Goal: Task Accomplishment & Management: Complete application form

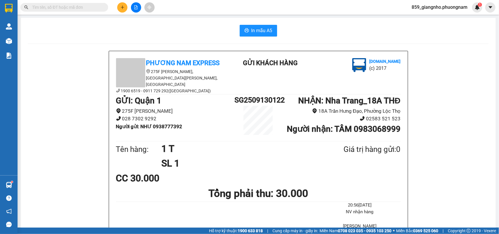
click at [123, 7] on icon "plus" at bounding box center [123, 7] width 4 height 4
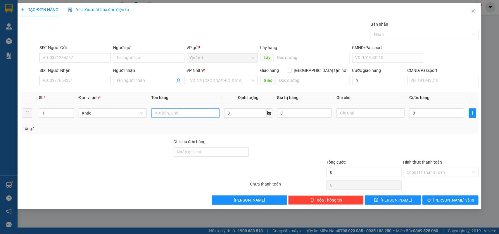
click at [178, 115] on input "text" at bounding box center [186, 113] width 68 height 9
type input "1 BAO+2 K"
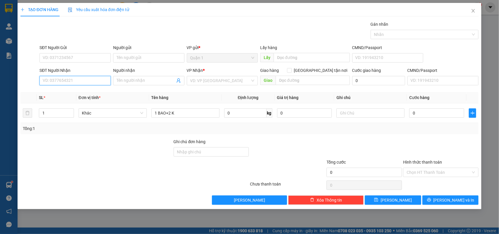
click at [78, 82] on input "SĐT Người Nhận" at bounding box center [74, 80] width 71 height 9
click at [220, 82] on input "search" at bounding box center [220, 80] width 60 height 9
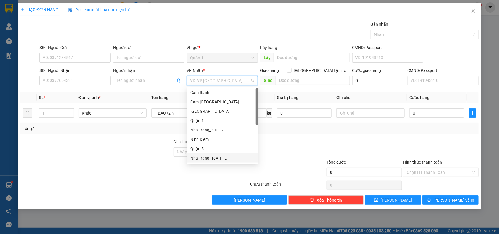
click at [216, 157] on div "Nha Trang_18A THĐ" at bounding box center [222, 158] width 64 height 6
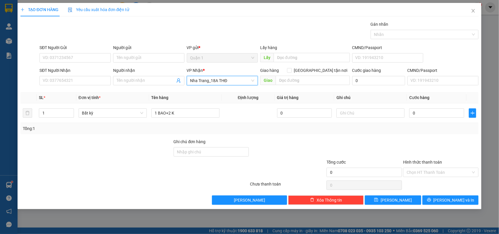
click at [201, 82] on span "Nha Trang_18A THĐ" at bounding box center [222, 80] width 64 height 9
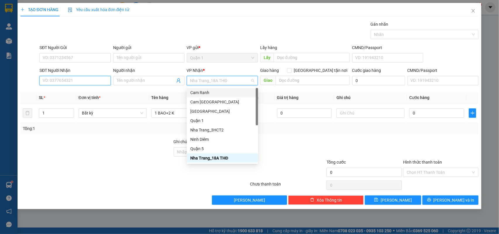
click at [80, 81] on input "SĐT Người Nhận" at bounding box center [74, 80] width 71 height 9
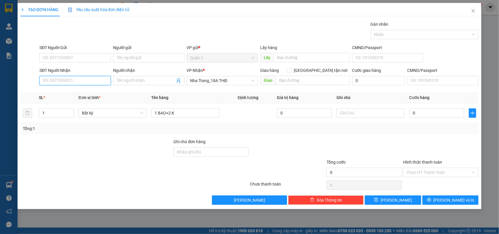
click at [49, 82] on input "SĐT Người Nhận" at bounding box center [74, 80] width 71 height 9
click at [72, 91] on div "0903555020 - PHÚC-NGUYÊN" at bounding box center [75, 93] width 64 height 6
type input "0903555020"
type input "PHÚC-NGUYÊN"
type input "0903555020"
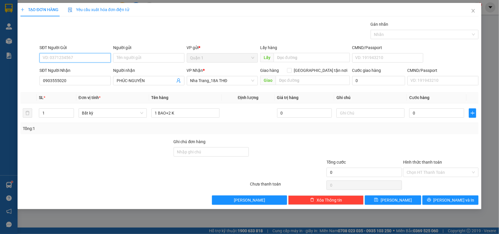
click at [81, 58] on input "SĐT Người Gửi" at bounding box center [74, 57] width 71 height 9
click at [92, 69] on div "0385689682 - XUÂN THANH" at bounding box center [75, 70] width 64 height 6
type input "0385689682"
type input "[PERSON_NAME]"
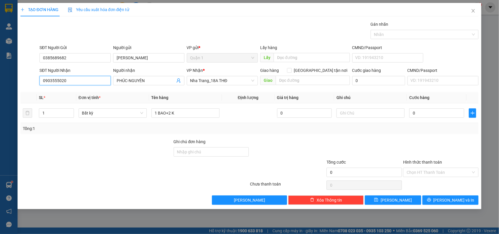
click at [80, 78] on input "0903555020" at bounding box center [74, 80] width 71 height 9
click at [432, 116] on input "0" at bounding box center [437, 113] width 55 height 9
type input "2"
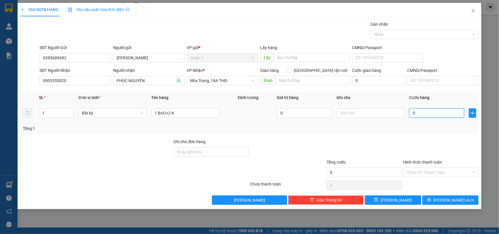
type input "2"
type input "20"
type input "200"
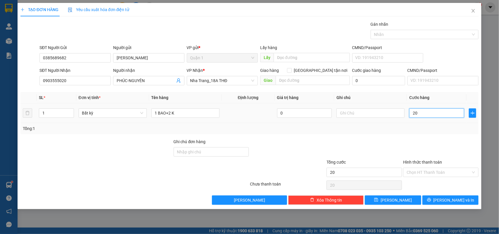
type input "200"
click at [443, 198] on button "[PERSON_NAME] và In" at bounding box center [451, 200] width 56 height 9
type input "200.000"
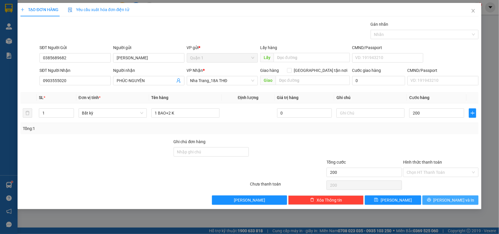
type input "200.000"
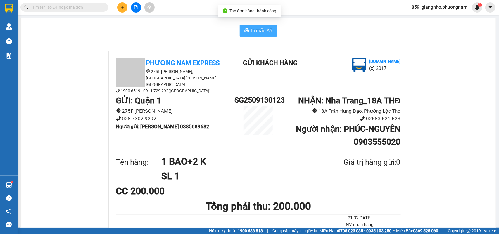
click at [252, 30] on span "In mẫu A5" at bounding box center [262, 30] width 21 height 7
click at [124, 7] on icon "plus" at bounding box center [122, 7] width 3 height 0
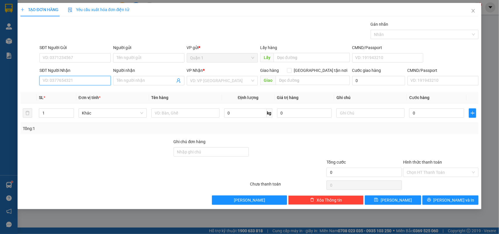
click at [77, 84] on input "SĐT Người Nhận" at bounding box center [74, 80] width 71 height 9
type input "0913640445"
click at [76, 93] on div "0913640445 - VIỆT TIÊN" at bounding box center [76, 93] width 66 height 6
type input "[GEOGRAPHIC_DATA]"
type input "0913640445"
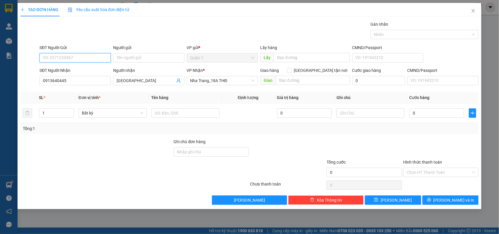
click at [81, 55] on input "SĐT Người Gửi" at bounding box center [74, 57] width 71 height 9
click at [97, 68] on div "0908606160 - LABO VIỆT TIÊN HCM" at bounding box center [76, 70] width 66 height 6
type input "0908606160"
type input "LABO VIỆT TIÊN HCM"
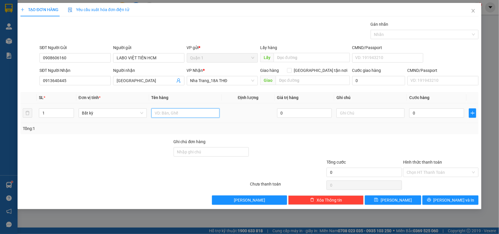
click at [188, 116] on input "text" at bounding box center [186, 113] width 68 height 9
type input "1 T"
click at [434, 112] on input "0" at bounding box center [437, 113] width 55 height 9
type input "3"
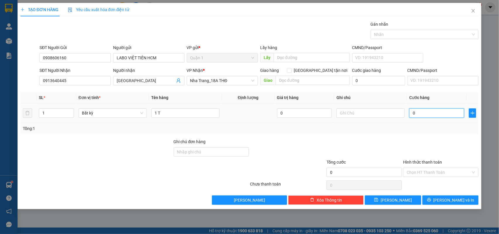
type input "3"
type input "30"
click at [437, 198] on button "[PERSON_NAME] và In" at bounding box center [451, 200] width 56 height 9
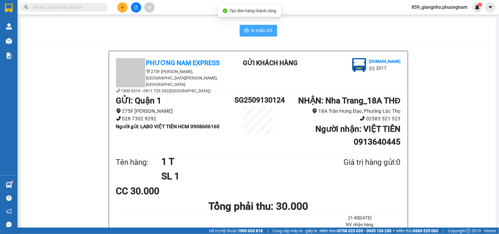
click at [264, 30] on span "In mẫu A5" at bounding box center [262, 30] width 21 height 7
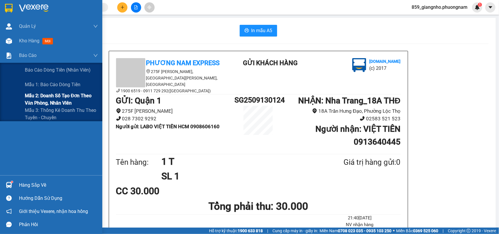
click at [47, 100] on span "Mẫu 2: Doanh số tạo đơn theo Văn phòng, nhân viên" at bounding box center [61, 99] width 73 height 15
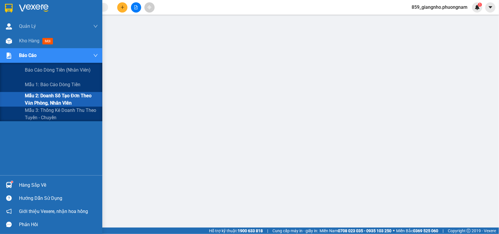
click at [9, 56] on img at bounding box center [9, 56] width 6 height 6
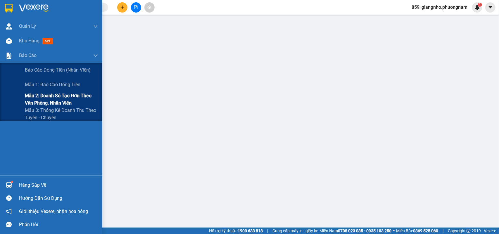
click at [51, 100] on span "Mẫu 2: Doanh số tạo đơn theo Văn phòng, nhân viên" at bounding box center [61, 99] width 73 height 15
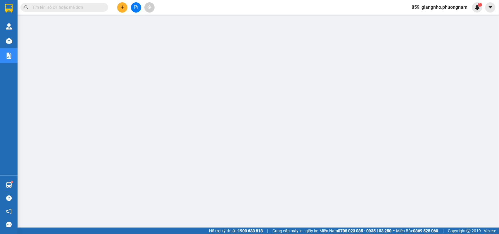
click at [171, 6] on div "Kết quả tìm kiếm ( 6 ) Bộ lọc Mã ĐH Trạng thái Món hàng Tổng cước Chưa cước Nhã…" at bounding box center [249, 7] width 499 height 15
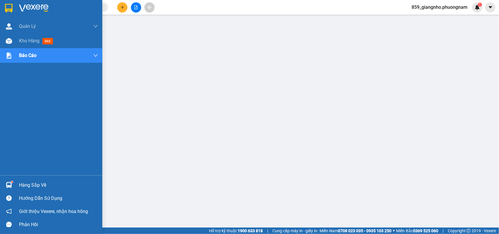
click at [9, 9] on img at bounding box center [9, 8] width 8 height 9
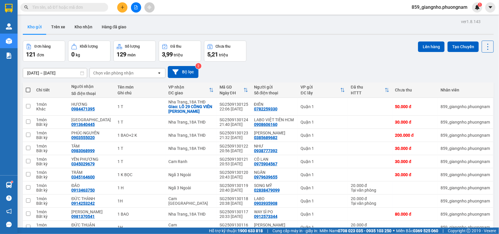
click at [26, 90] on span at bounding box center [28, 90] width 5 height 5
click at [28, 87] on input "checkbox" at bounding box center [28, 87] width 0 height 0
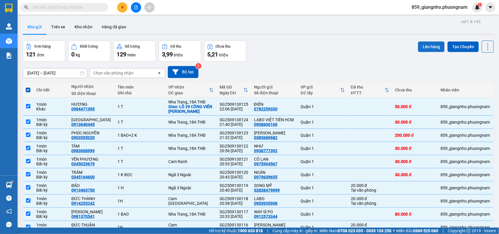
click at [420, 49] on button "Lên hàng" at bounding box center [431, 47] width 27 height 11
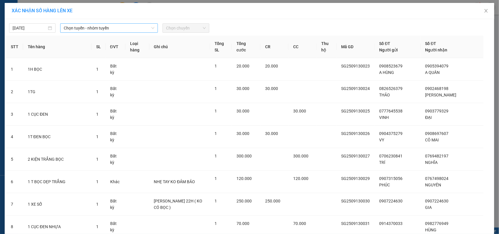
click at [73, 31] on span "Chọn tuyến - nhóm tuyến" at bounding box center [109, 28] width 91 height 9
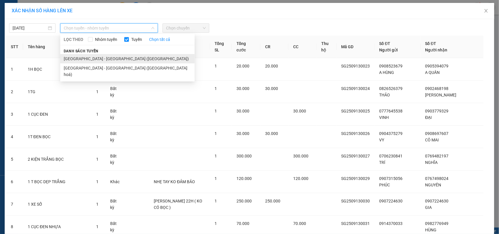
drag, startPoint x: 75, startPoint y: 59, endPoint x: 173, endPoint y: 26, distance: 103.6
click at [75, 59] on li "Sài Gòn - Nha Trang (Hàng Hoá)" at bounding box center [127, 58] width 135 height 9
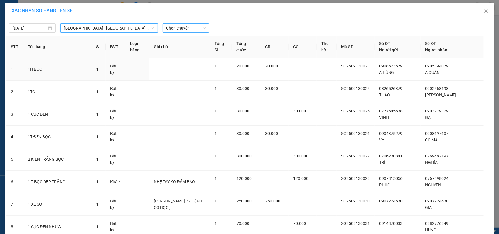
click at [179, 31] on span "Chọn chuyến" at bounding box center [185, 28] width 39 height 9
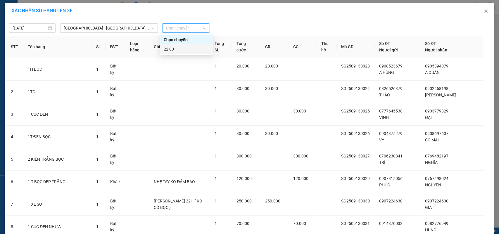
click at [169, 50] on div "22:00" at bounding box center [187, 49] width 46 height 6
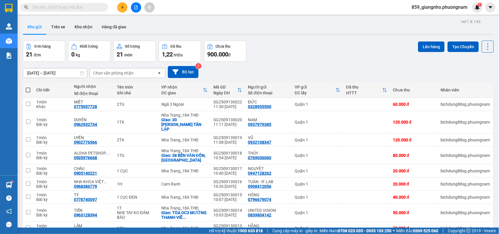
click at [28, 90] on span at bounding box center [28, 90] width 5 height 5
click at [28, 87] on input "checkbox" at bounding box center [28, 87] width 0 height 0
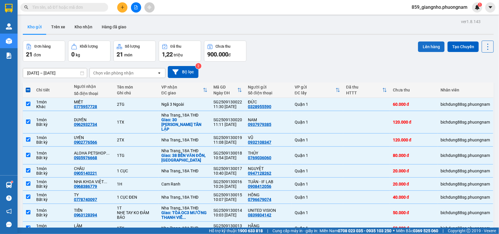
click at [426, 46] on button "Lên hàng" at bounding box center [431, 47] width 27 height 11
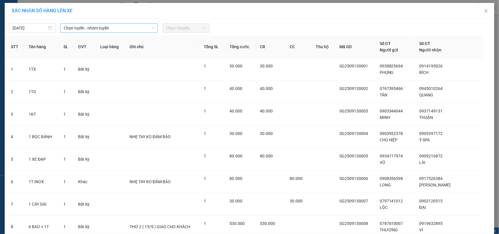
click at [108, 32] on span "Chọn tuyến - nhóm tuyến" at bounding box center [109, 28] width 91 height 9
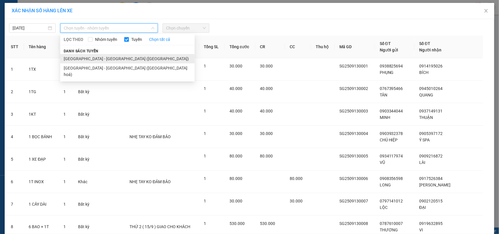
click at [92, 58] on li "Sài Gòn - Nha Trang (Hàng Hoá)" at bounding box center [127, 58] width 135 height 9
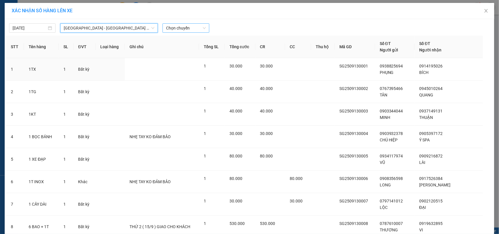
click at [169, 30] on span "Chọn chuyến" at bounding box center [185, 28] width 39 height 9
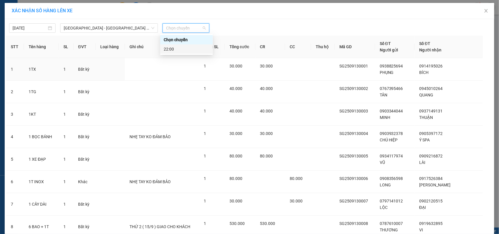
click at [172, 49] on div "22:00" at bounding box center [187, 49] width 46 height 6
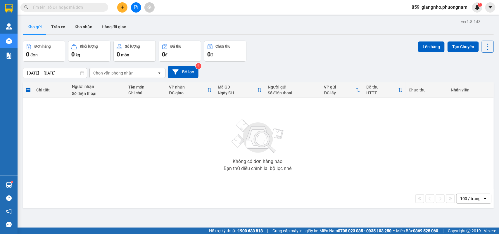
click at [133, 9] on button at bounding box center [136, 7] width 10 height 10
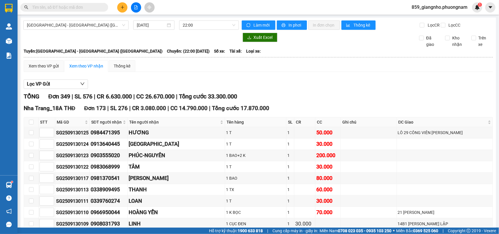
click at [436, 7] on span "859_giangnho.phuongnam" at bounding box center [439, 7] width 65 height 7
click at [420, 18] on span "Đăng xuất" at bounding box center [442, 18] width 54 height 6
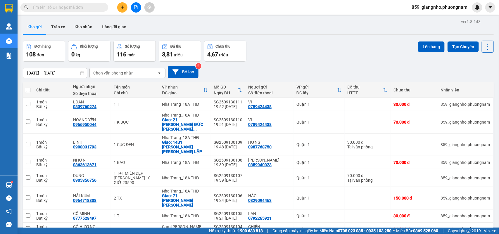
scroll to position [37, 0]
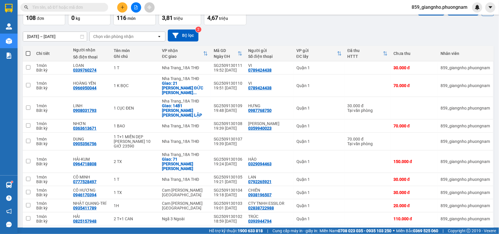
drag, startPoint x: 0, startPoint y: 0, endPoint x: 79, endPoint y: 9, distance: 79.8
click at [79, 9] on input "text" at bounding box center [66, 7] width 69 height 6
click at [79, 8] on input "text" at bounding box center [66, 7] width 69 height 6
paste input "0903555020"
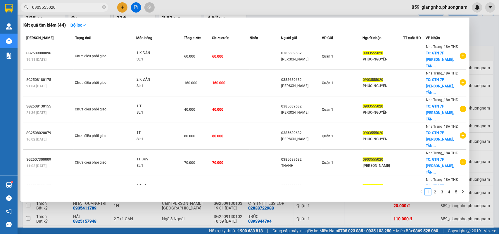
type input "0903555020"
click at [104, 8] on icon "close-circle" at bounding box center [104, 7] width 4 height 4
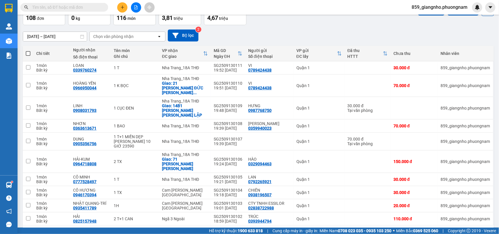
click at [472, 232] on div "10 / trang" at bounding box center [469, 235] width 18 height 6
click at [462, 209] on span "100 / trang" at bounding box center [466, 210] width 21 height 6
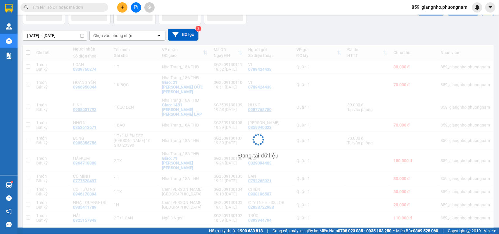
click at [11, 6] on img at bounding box center [9, 8] width 8 height 9
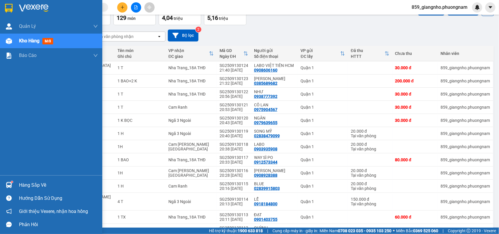
click at [8, 9] on img at bounding box center [9, 8] width 8 height 9
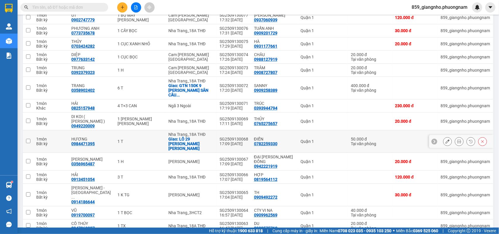
scroll to position [768, 0]
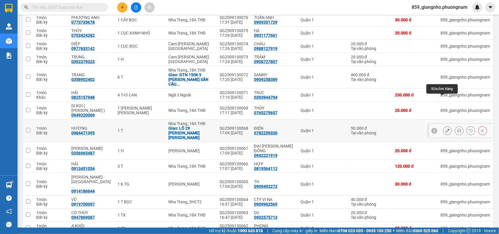
click at [445, 126] on button at bounding box center [448, 131] width 8 height 10
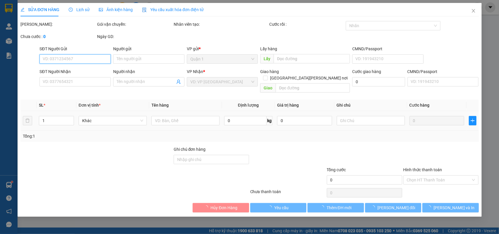
type input "0782259330"
type input "ĐIỀN"
type input "0984471395"
type input "HƯƠNG"
checkbox input "true"
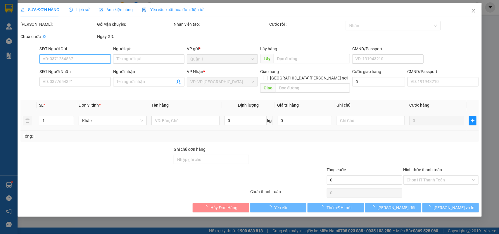
type input "LÔ 29 [PERSON_NAME] [PERSON_NAME]"
type input "50.000"
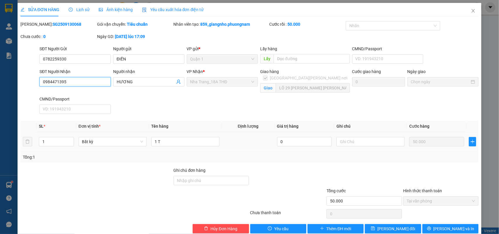
click at [74, 78] on input "0984471395" at bounding box center [74, 81] width 71 height 9
drag, startPoint x: 74, startPoint y: 80, endPoint x: 36, endPoint y: 81, distance: 38.0
click at [36, 81] on div "SĐT Người [PERSON_NAME] 0984471395 0984471395 Người [PERSON_NAME] [PERSON_NAME]…" at bounding box center [250, 92] width 460 height 48
click at [449, 230] on span "[PERSON_NAME] và In" at bounding box center [454, 229] width 41 height 6
click at [340, 231] on span "Thêm ĐH mới" at bounding box center [339, 229] width 25 height 6
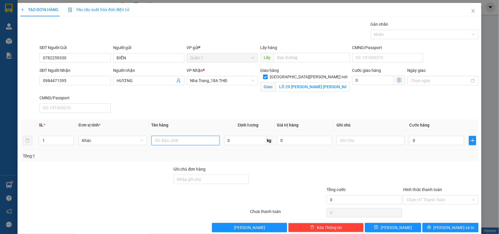
click at [188, 144] on input "text" at bounding box center [186, 140] width 68 height 9
type input "1 T"
click at [434, 143] on input "0" at bounding box center [437, 140] width 55 height 9
type input "5"
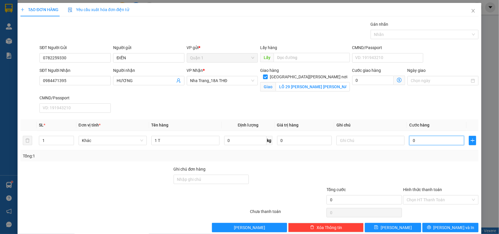
type input "5"
type input "50"
click at [439, 226] on button "[PERSON_NAME] và In" at bounding box center [451, 227] width 56 height 9
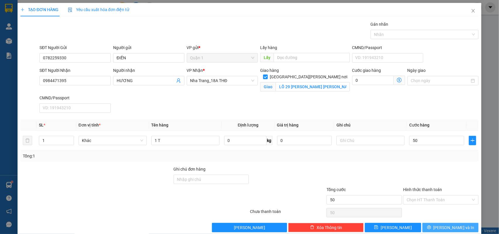
type input "50.000"
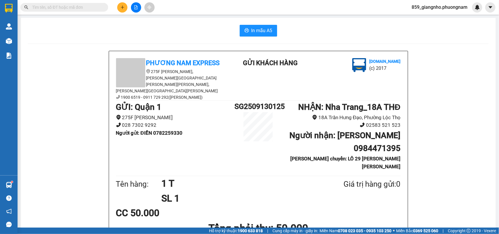
scroll to position [37, 0]
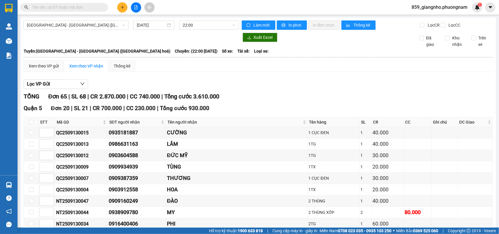
click at [89, 5] on input "text" at bounding box center [66, 7] width 69 height 6
paste input "0984471395"
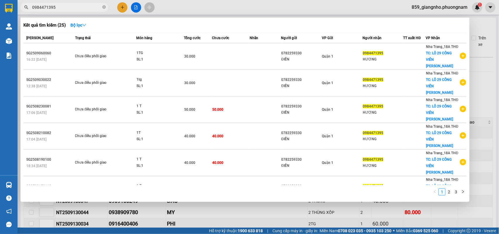
type input "0984471395"
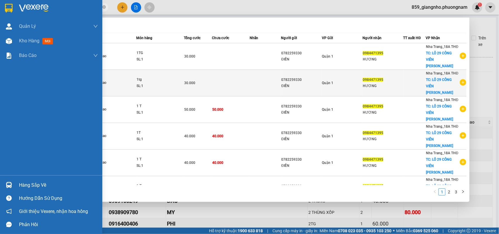
click at [7, 7] on img at bounding box center [9, 8] width 8 height 9
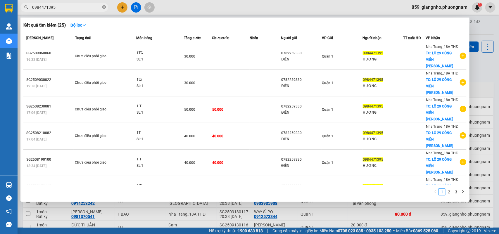
click at [104, 8] on icon "close-circle" at bounding box center [104, 7] width 4 height 4
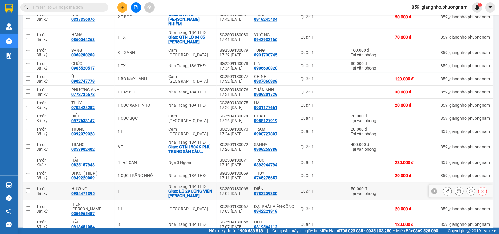
scroll to position [731, 0]
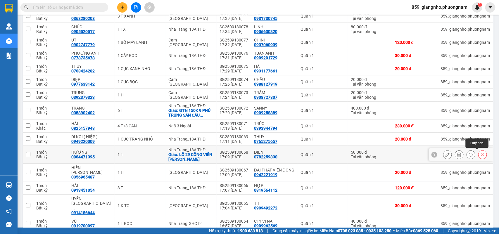
click at [481, 156] on icon at bounding box center [483, 155] width 4 height 4
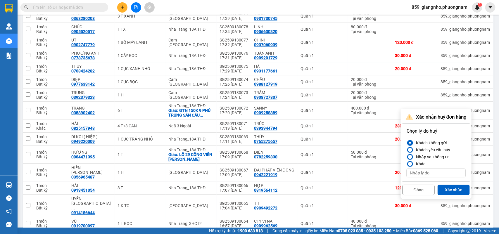
click at [451, 190] on button "Xác nhận" at bounding box center [454, 190] width 32 height 11
